Goal: Task Accomplishment & Management: Manage account settings

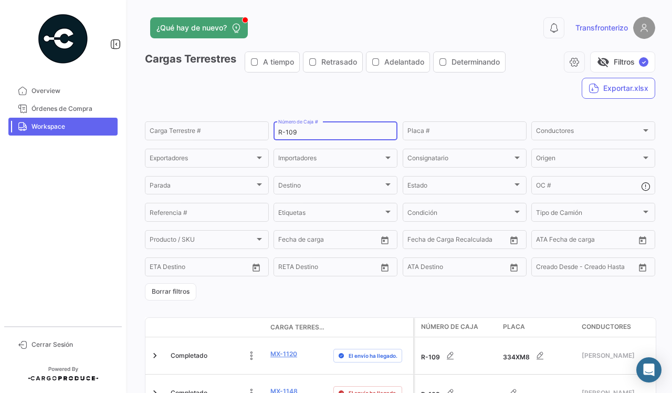
click at [308, 128] on div "R-109 Número de Caja #" at bounding box center [335, 130] width 115 height 20
type input "R-293"
click at [322, 95] on div "Cargas Terrestres A tiempo Retrasado Adelantado Determinando visibility_off Fil…" at bounding box center [400, 79] width 511 height 56
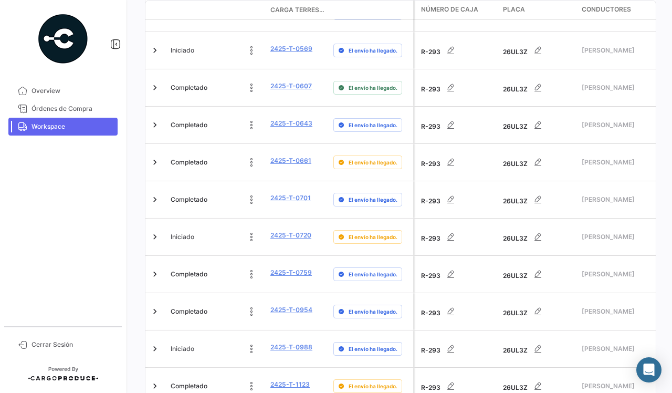
scroll to position [608, 0]
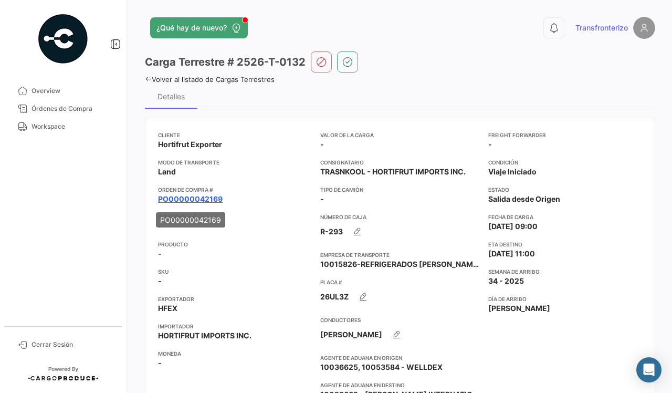
click at [178, 198] on link "PO00000042169" at bounding box center [190, 199] width 65 height 11
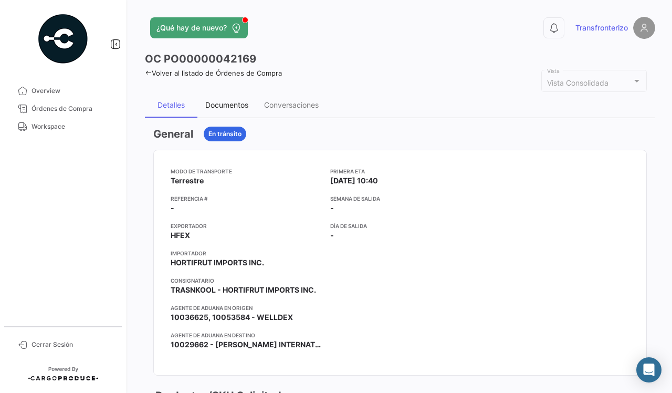
click at [229, 102] on div "Documentos" at bounding box center [226, 104] width 43 height 9
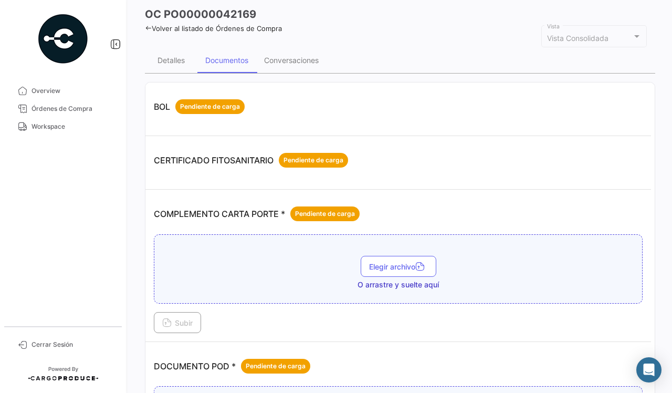
scroll to position [66, 0]
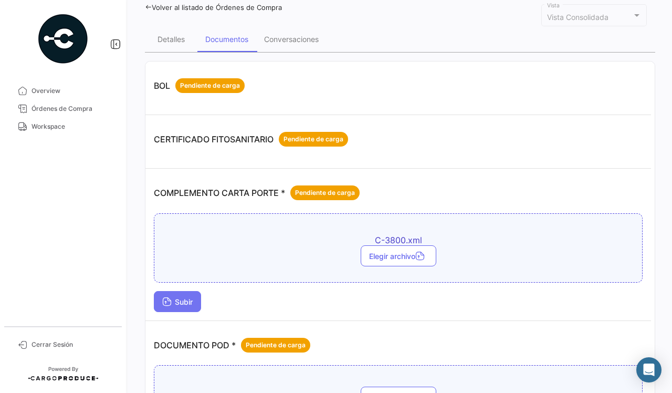
click at [169, 305] on icon at bounding box center [166, 302] width 9 height 9
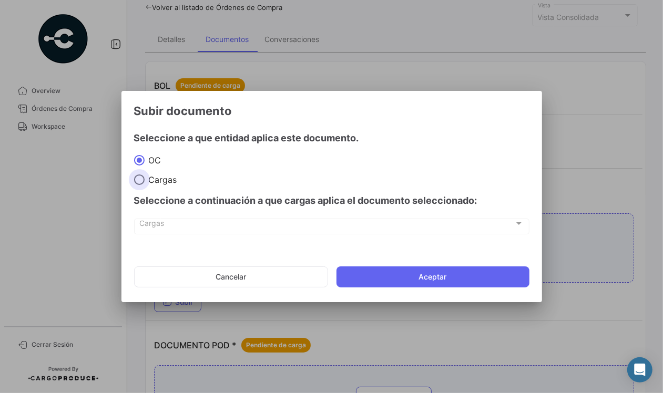
click at [161, 182] on span "Cargas" at bounding box center [160, 179] width 33 height 11
click at [144, 182] on input "Cargas" at bounding box center [139, 179] width 11 height 11
radio input "true"
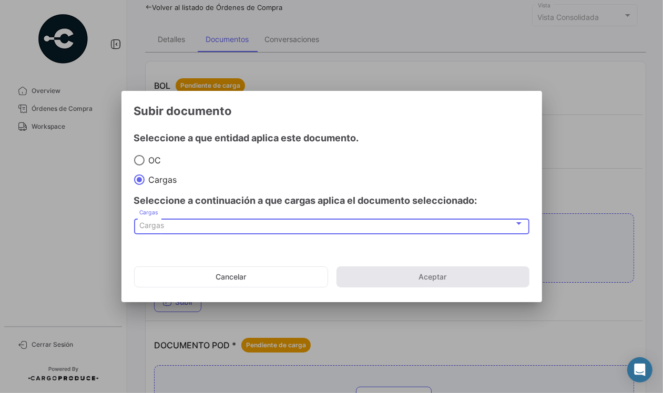
click at [150, 229] on span "Cargas" at bounding box center [151, 225] width 25 height 9
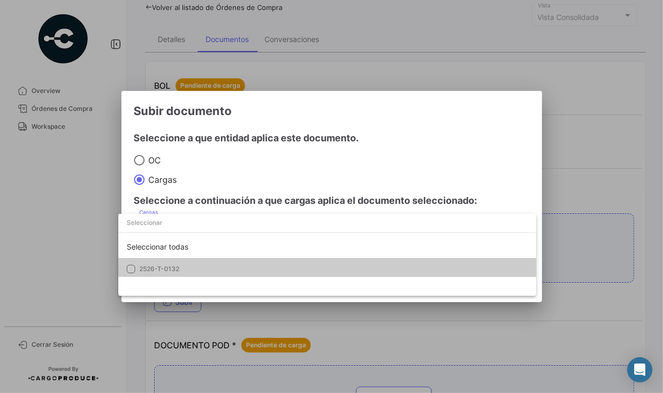
click at [139, 268] on span "2526-T-0132" at bounding box center [159, 269] width 40 height 8
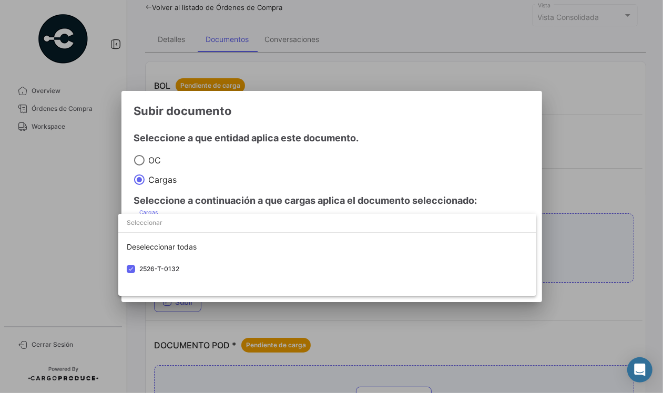
click at [87, 256] on div at bounding box center [331, 196] width 663 height 393
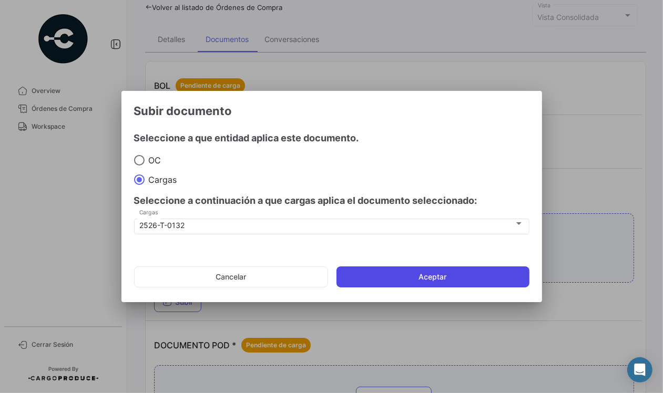
click at [400, 284] on button "Aceptar" at bounding box center [432, 276] width 193 height 21
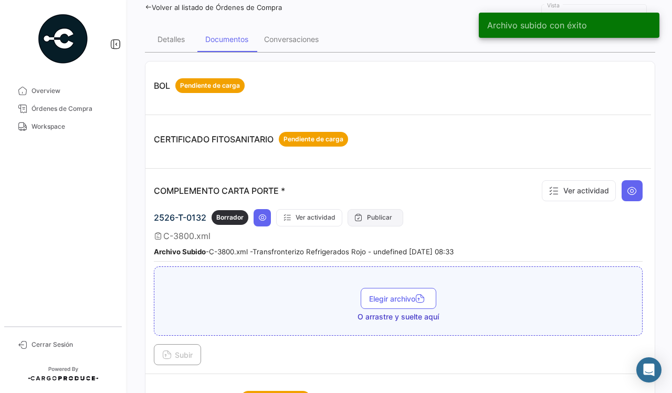
click at [371, 217] on button "Publicar" at bounding box center [376, 217] width 56 height 17
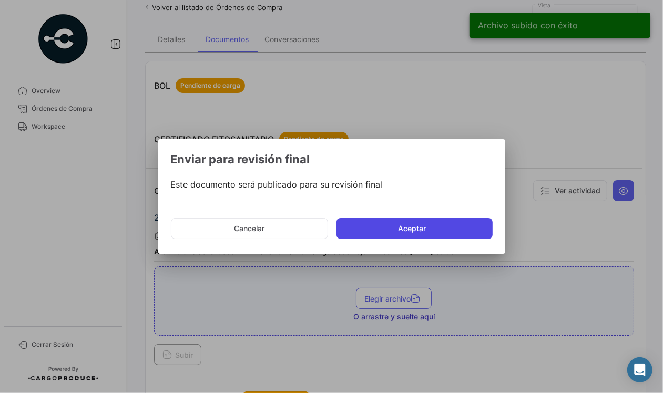
click at [411, 229] on button "Aceptar" at bounding box center [414, 228] width 156 height 21
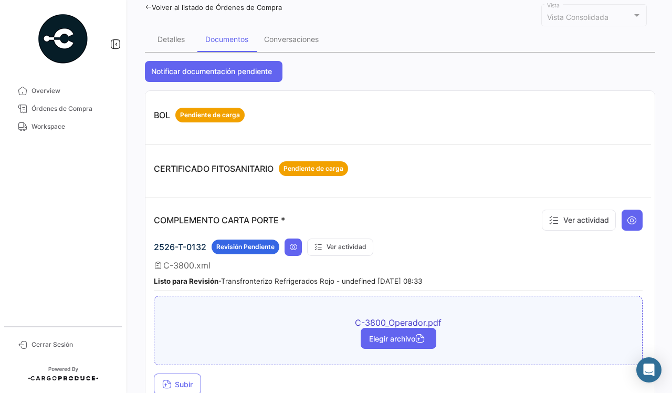
click at [369, 336] on span "Elegir archivo" at bounding box center [398, 338] width 59 height 9
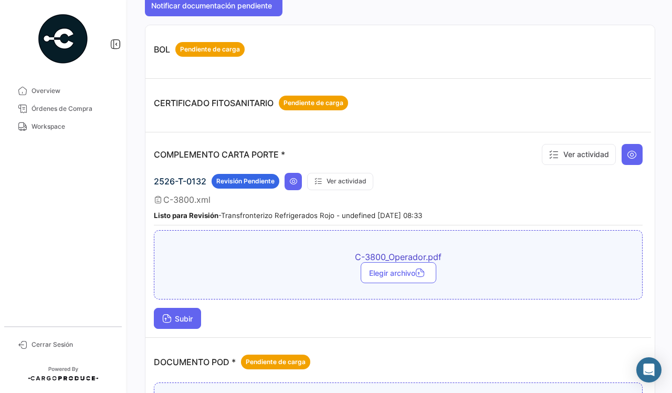
click at [184, 318] on span "Subir" at bounding box center [177, 318] width 30 height 9
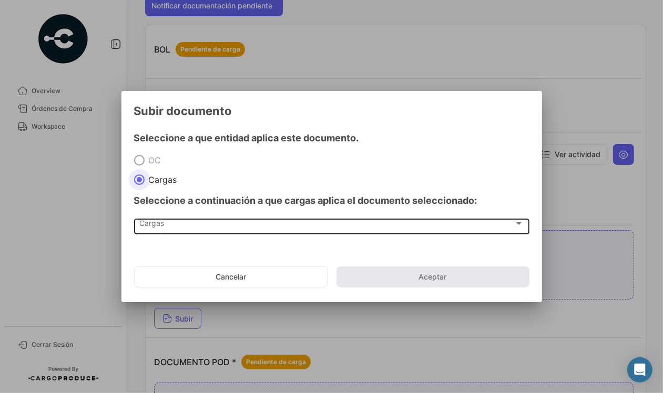
click at [156, 226] on span "Cargas" at bounding box center [326, 225] width 375 height 9
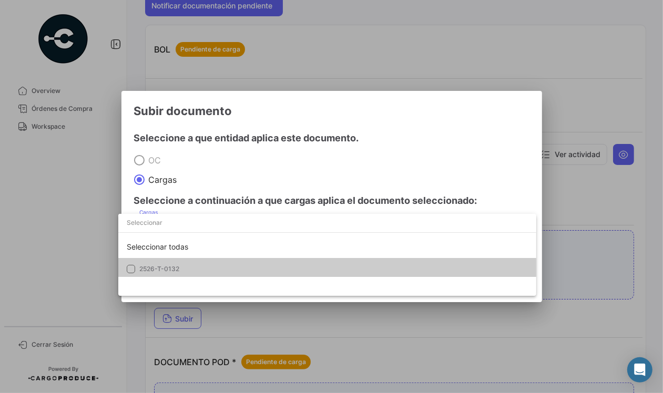
click at [144, 268] on span "2526-T-0132" at bounding box center [159, 269] width 40 height 8
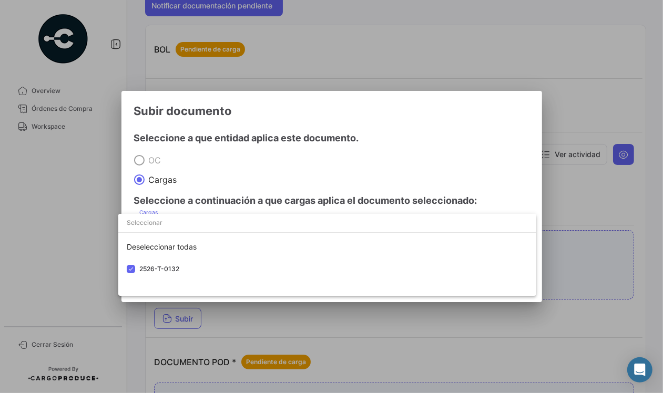
click at [92, 247] on div at bounding box center [331, 196] width 663 height 393
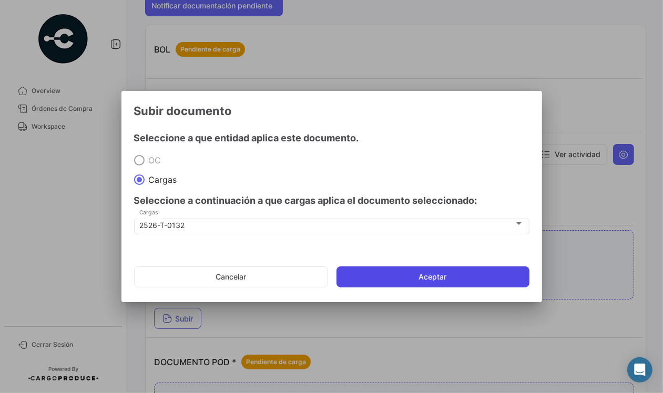
click at [368, 272] on button "Aceptar" at bounding box center [432, 276] width 193 height 21
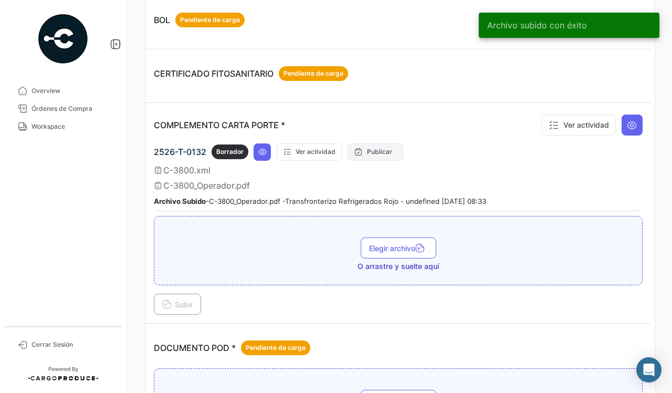
click at [385, 151] on button "Publicar" at bounding box center [376, 151] width 56 height 17
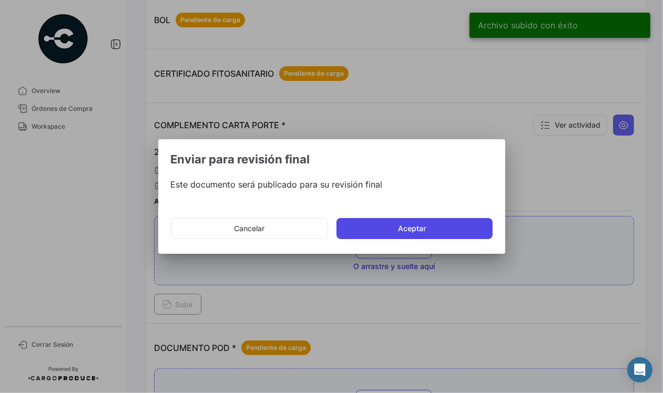
click at [441, 231] on button "Aceptar" at bounding box center [414, 228] width 156 height 21
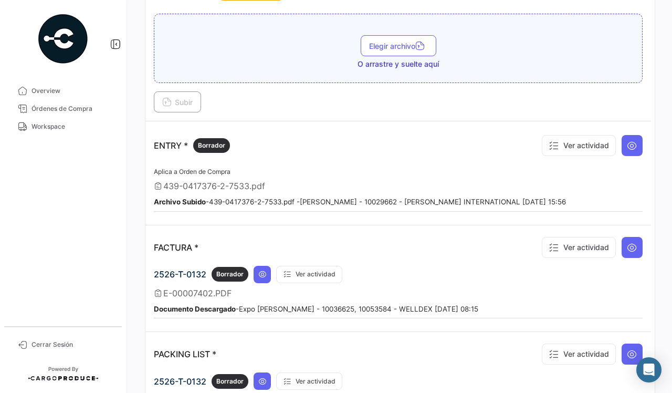
scroll to position [722, 0]
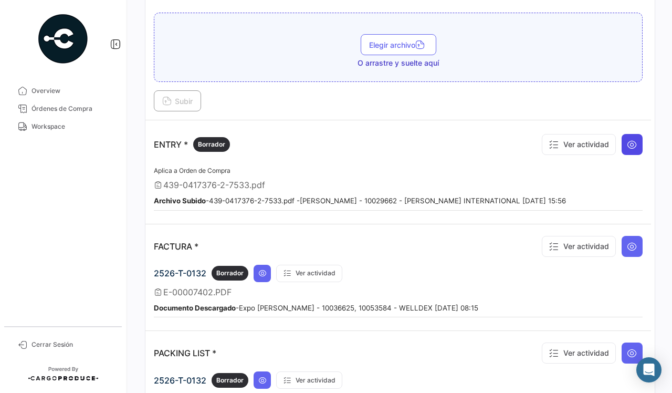
click at [627, 146] on icon at bounding box center [632, 144] width 11 height 11
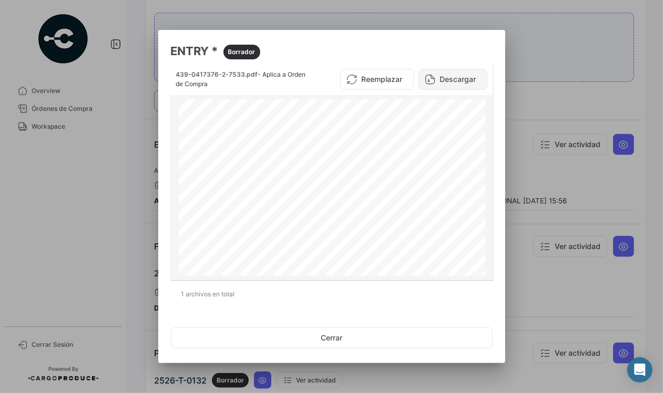
click at [450, 79] on button "Descargar" at bounding box center [452, 79] width 69 height 21
click at [535, 97] on div at bounding box center [331, 196] width 663 height 393
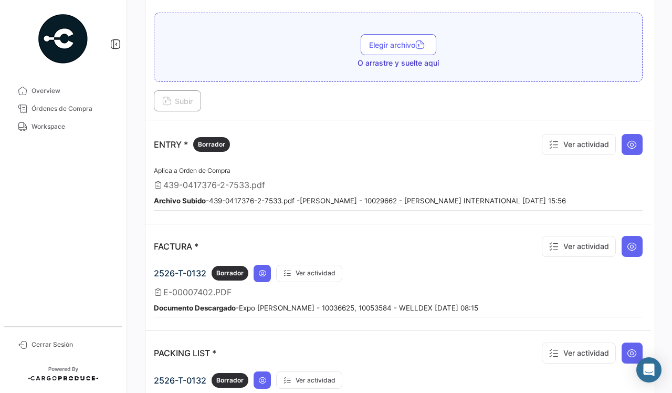
scroll to position [788, 0]
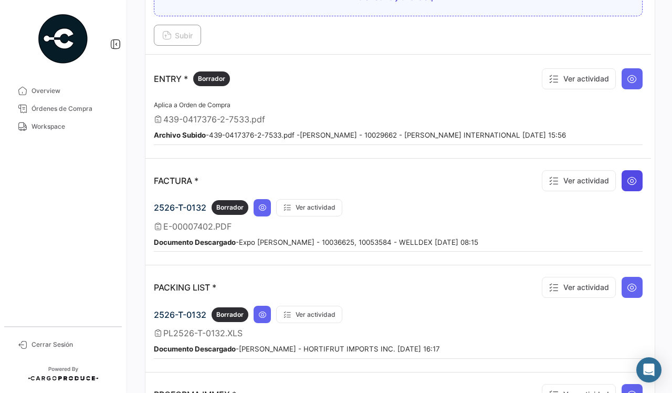
click at [627, 179] on icon at bounding box center [632, 180] width 11 height 11
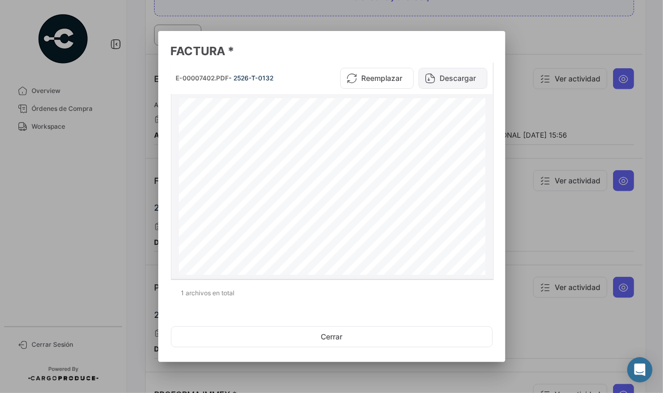
click at [456, 72] on button "Descargar" at bounding box center [452, 78] width 69 height 21
click at [554, 24] on div at bounding box center [331, 196] width 663 height 393
